Goal: Download file/media

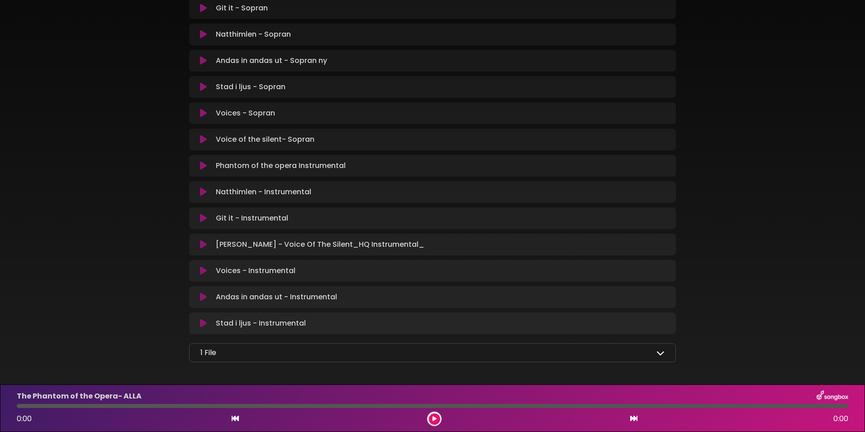
scroll to position [779, 0]
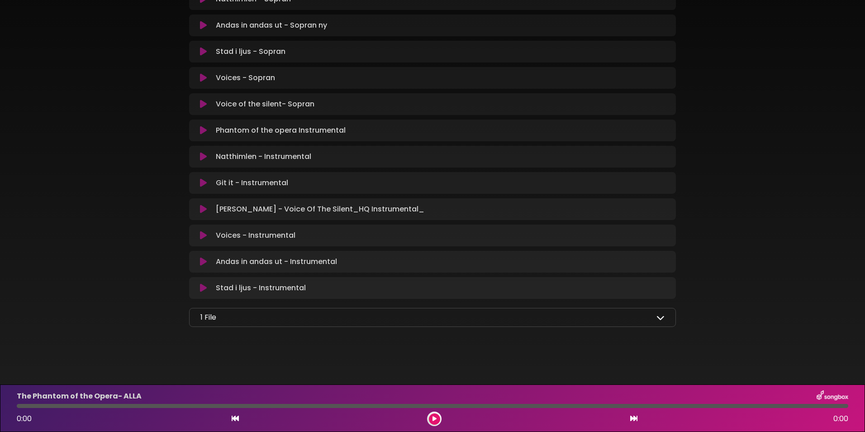
click at [617, 317] on div "1 File" at bounding box center [432, 317] width 464 height 11
click at [658, 316] on icon at bounding box center [660, 317] width 8 height 8
click at [639, 319] on div "1 File" at bounding box center [432, 317] width 464 height 11
click at [665, 316] on div "1 File Samlingstext LÖRDAG.pdf" at bounding box center [432, 330] width 487 height 44
click at [205, 318] on p "1 File" at bounding box center [208, 317] width 16 height 11
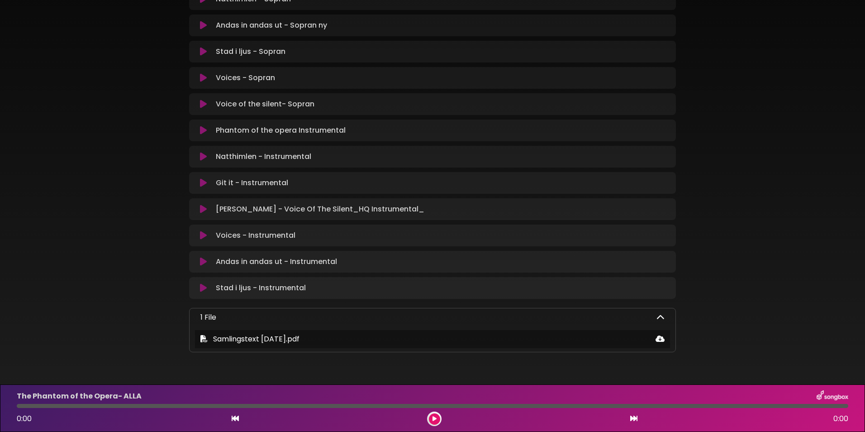
click at [227, 318] on div "1 File" at bounding box center [432, 317] width 464 height 11
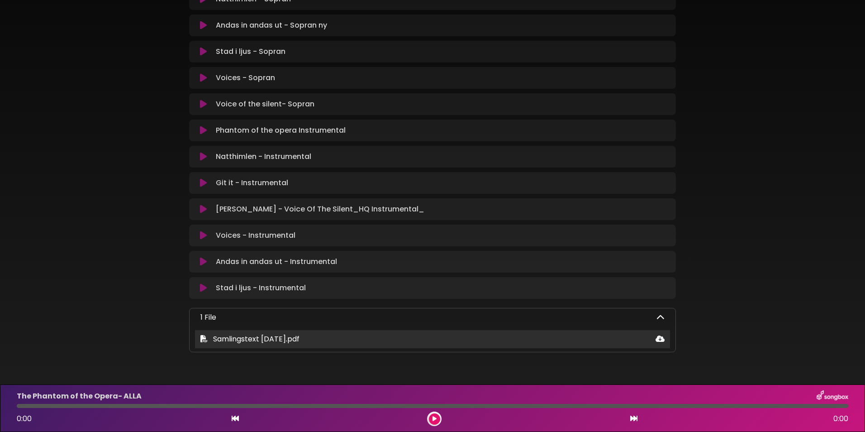
click at [661, 339] on icon at bounding box center [659, 338] width 9 height 7
click at [524, 341] on div "Samlingstext LÖRDAG.pdf" at bounding box center [432, 338] width 475 height 11
click at [525, 341] on div "Samlingstext LÖRDAG.pdf" at bounding box center [432, 338] width 475 height 11
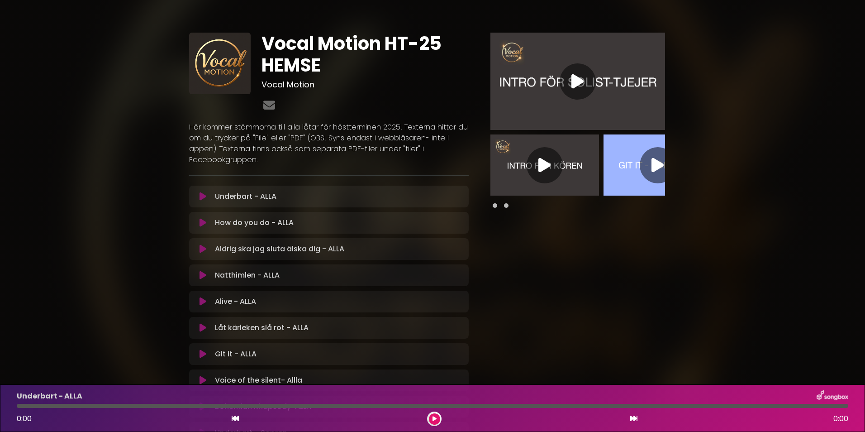
click at [286, 197] on div "Underbart - ALLA Loading Track..." at bounding box center [337, 196] width 252 height 11
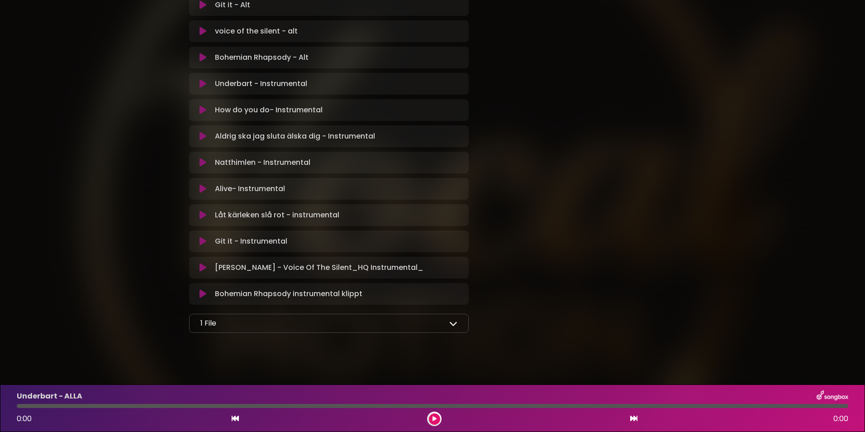
scroll to position [984, 0]
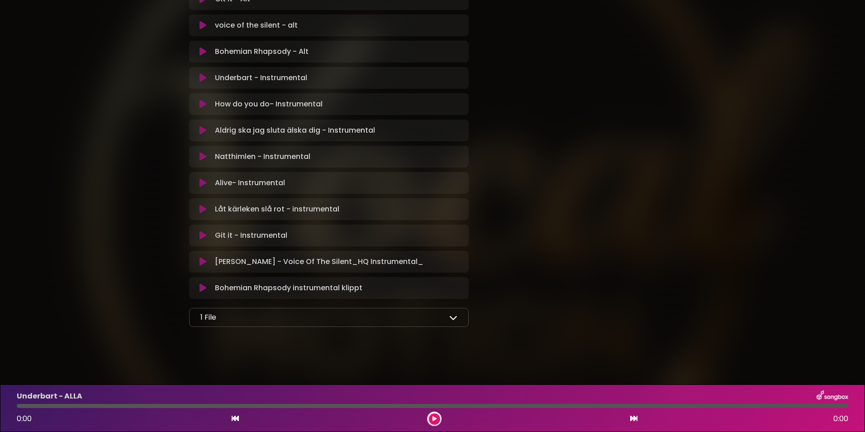
click at [211, 319] on p "1 File" at bounding box center [208, 317] width 16 height 11
click at [241, 316] on div "1 File" at bounding box center [328, 317] width 257 height 11
click at [453, 319] on icon at bounding box center [453, 317] width 8 height 8
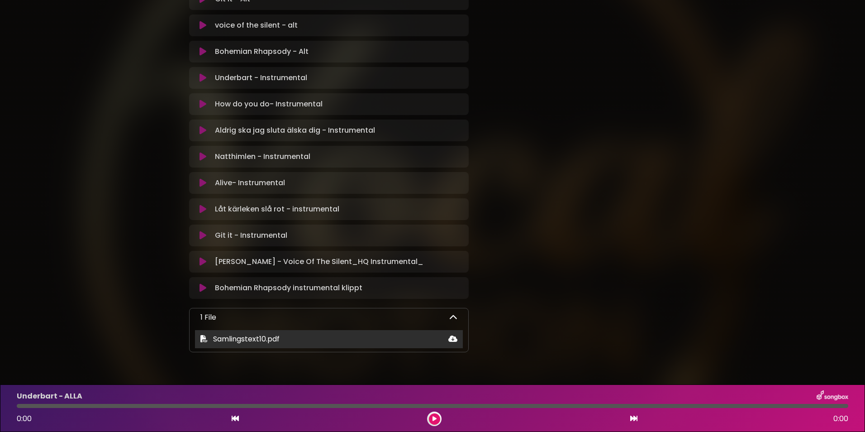
click at [453, 337] on icon at bounding box center [452, 338] width 9 height 7
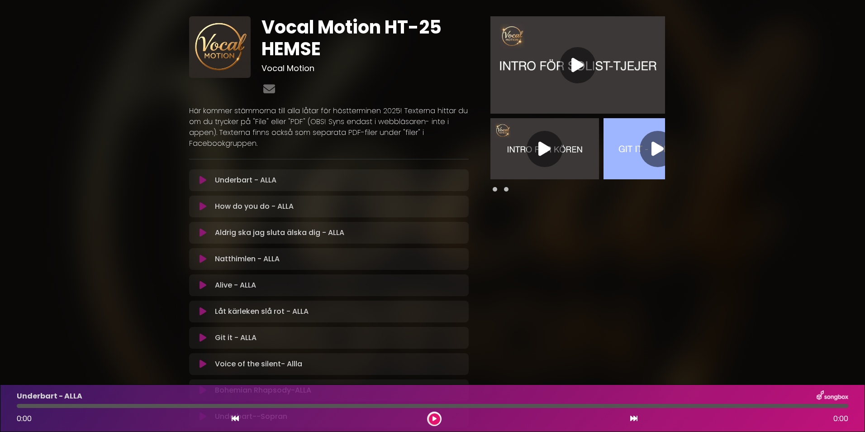
scroll to position [0, 0]
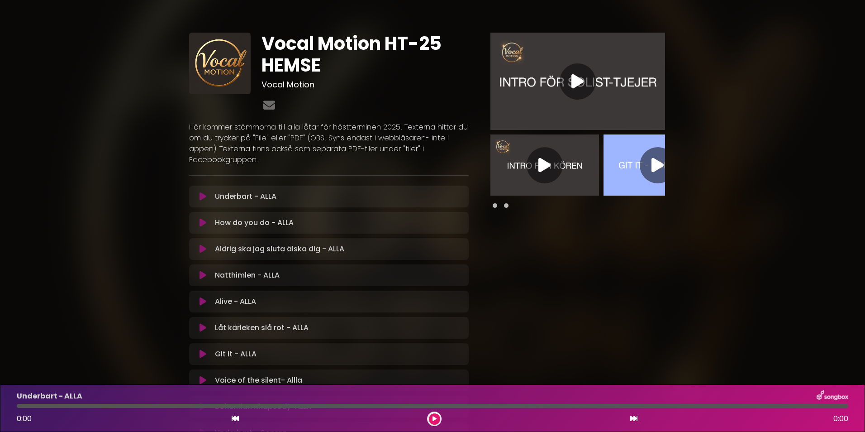
click at [542, 164] on icon at bounding box center [544, 165] width 12 height 16
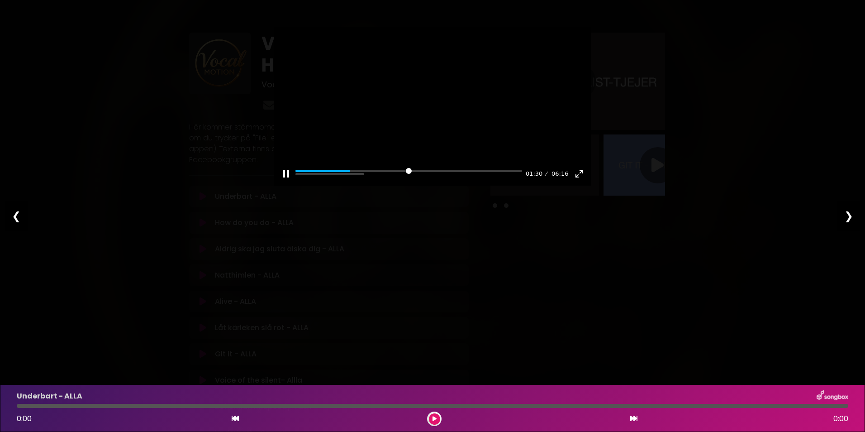
click at [474, 119] on div at bounding box center [432, 106] width 317 height 158
type input "*****"
